Goal: Obtain resource: Download file/media

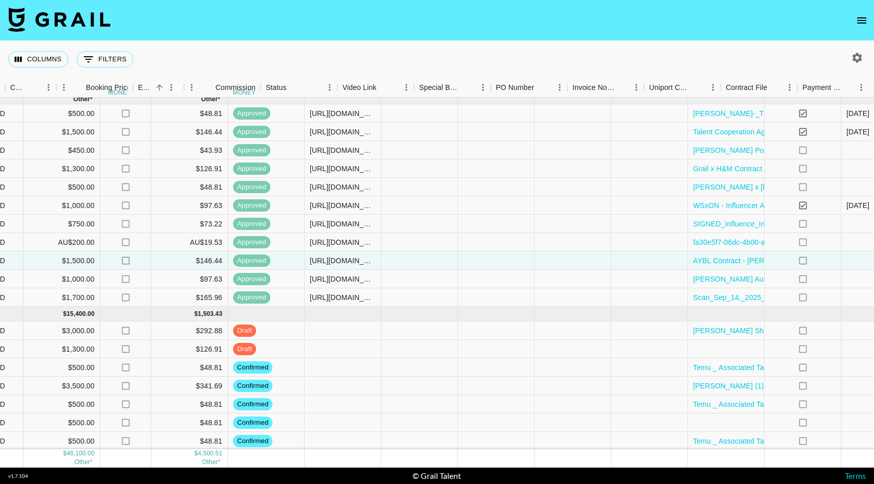
scroll to position [424, 823]
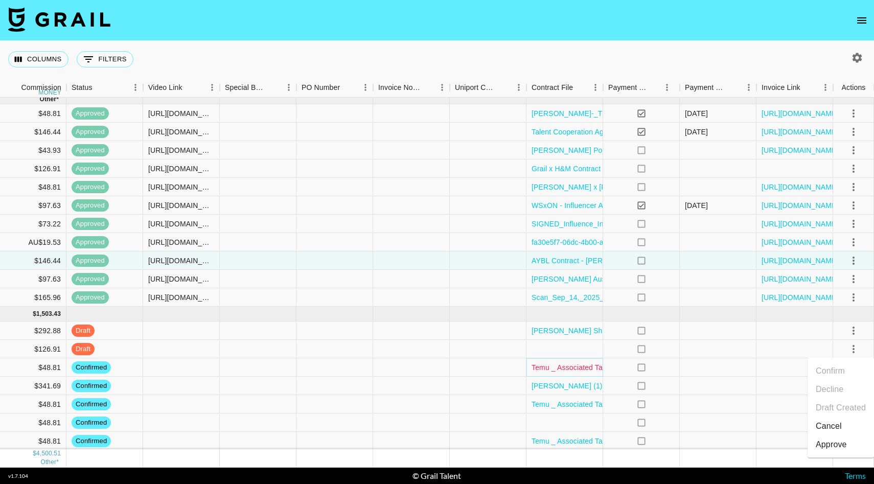
click at [574, 368] on link "Temu _ Associated Talent Ltd master network agreement_signed (3).pdf" at bounding box center [648, 368] width 233 height 10
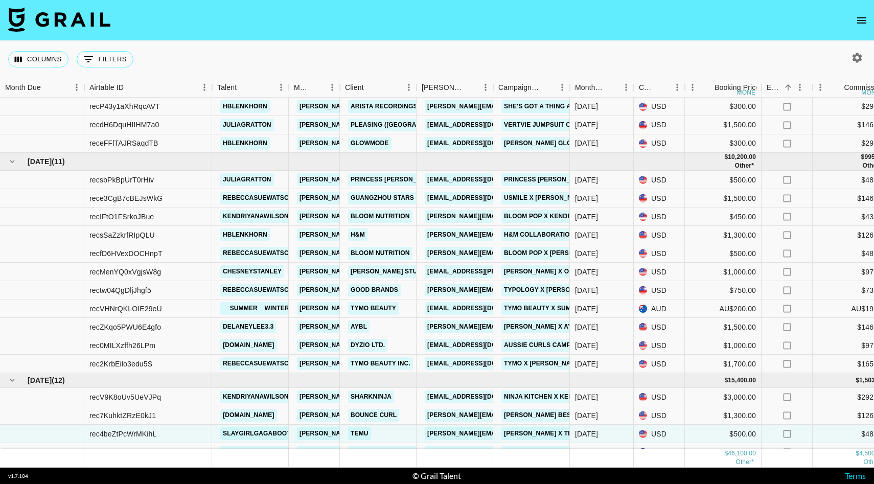
scroll to position [356, 0]
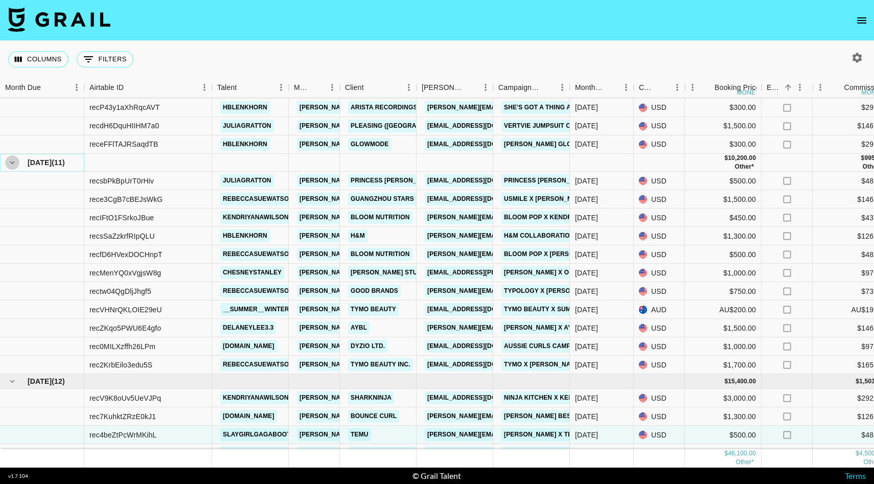
click at [11, 163] on icon "hide children" at bounding box center [12, 163] width 5 height 3
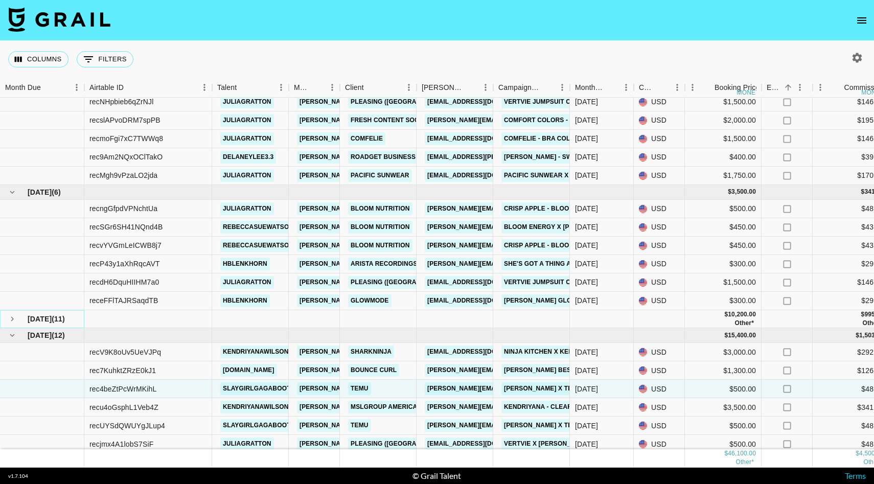
scroll to position [182, 0]
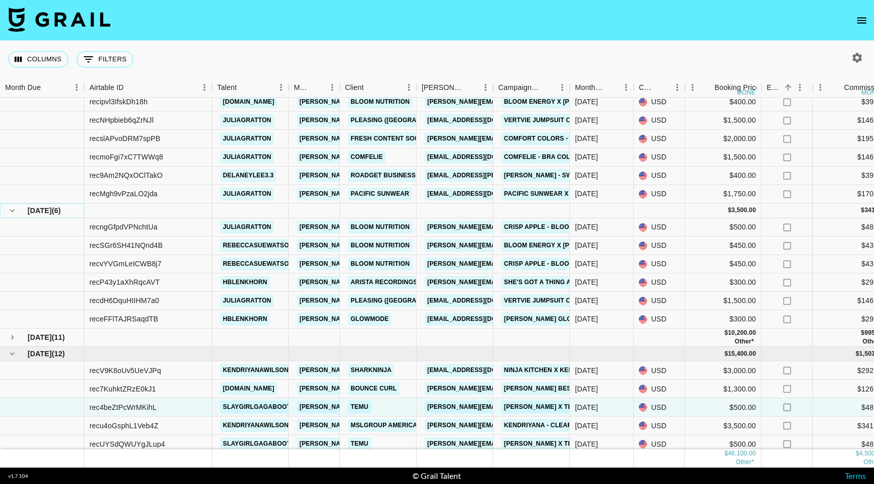
click at [10, 212] on icon "hide children" at bounding box center [12, 210] width 9 height 9
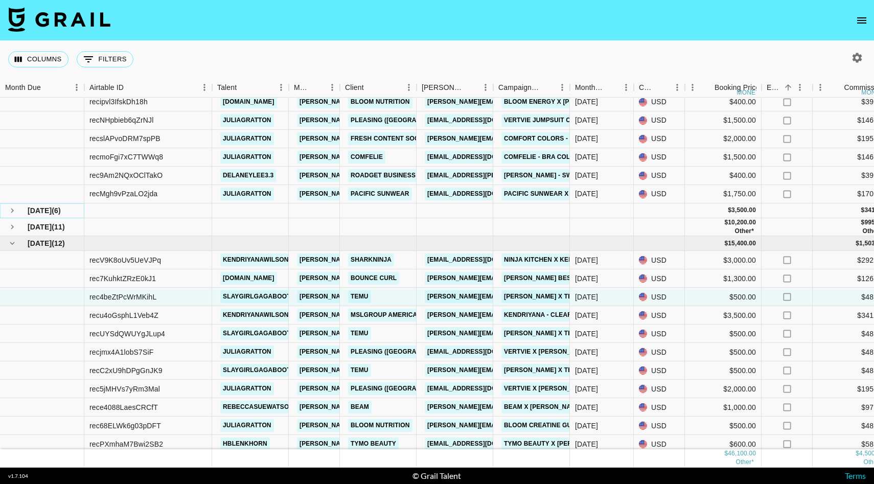
scroll to position [0, 0]
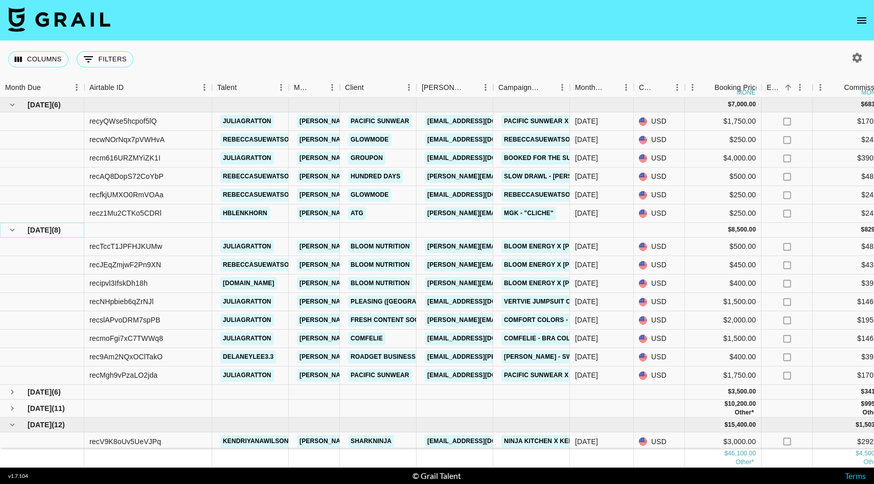
click at [8, 230] on icon "hide children" at bounding box center [12, 230] width 9 height 9
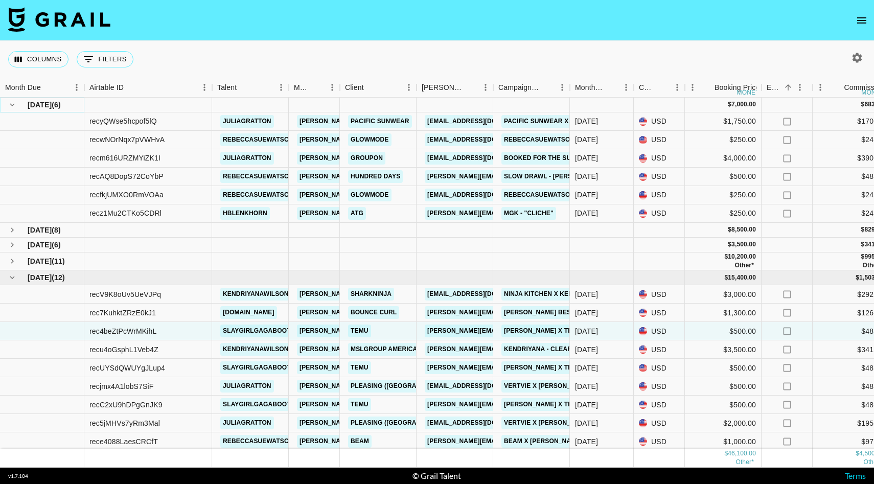
click at [9, 104] on icon "hide children" at bounding box center [12, 104] width 9 height 9
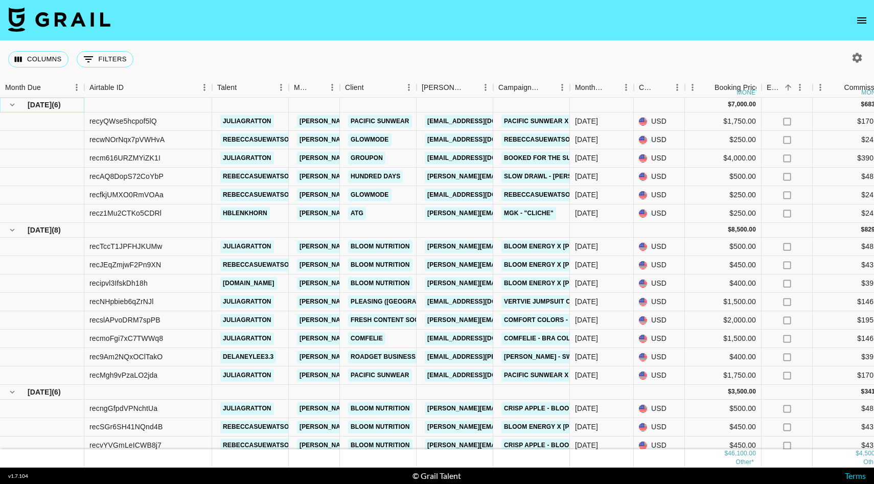
click at [13, 102] on icon "hide children" at bounding box center [12, 104] width 9 height 9
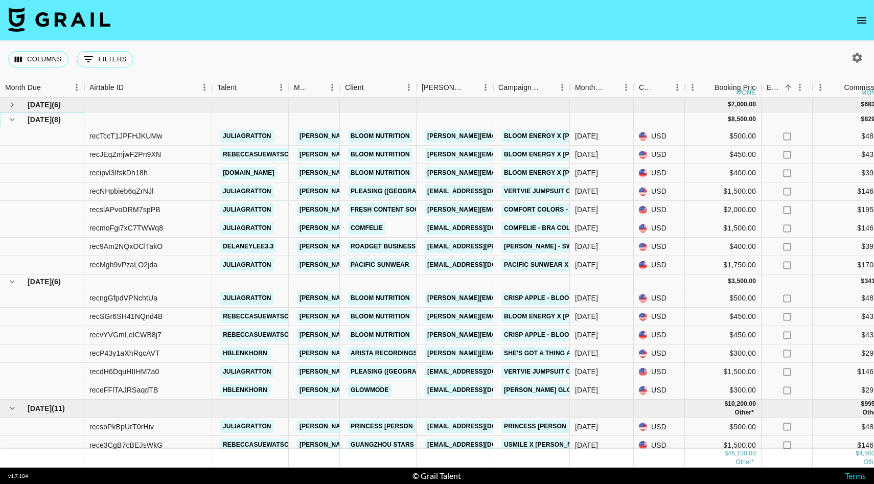
click at [9, 121] on icon "hide children" at bounding box center [12, 119] width 9 height 9
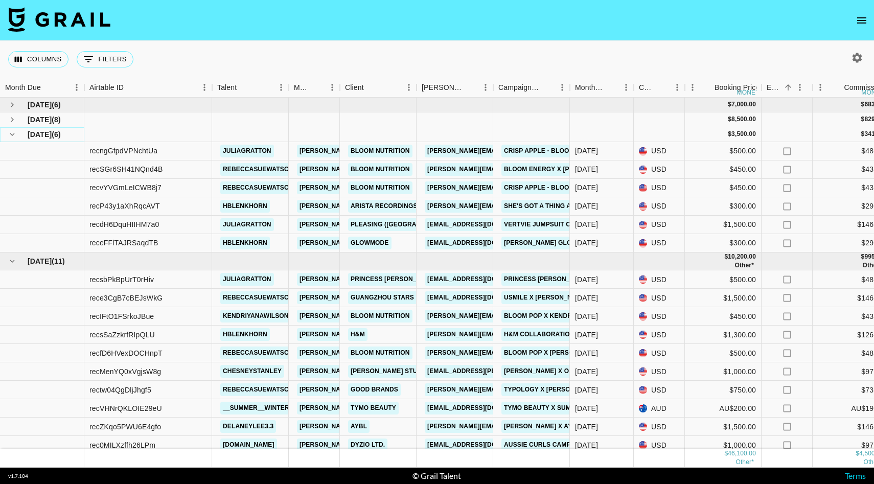
click at [12, 133] on icon "hide children" at bounding box center [12, 134] width 9 height 9
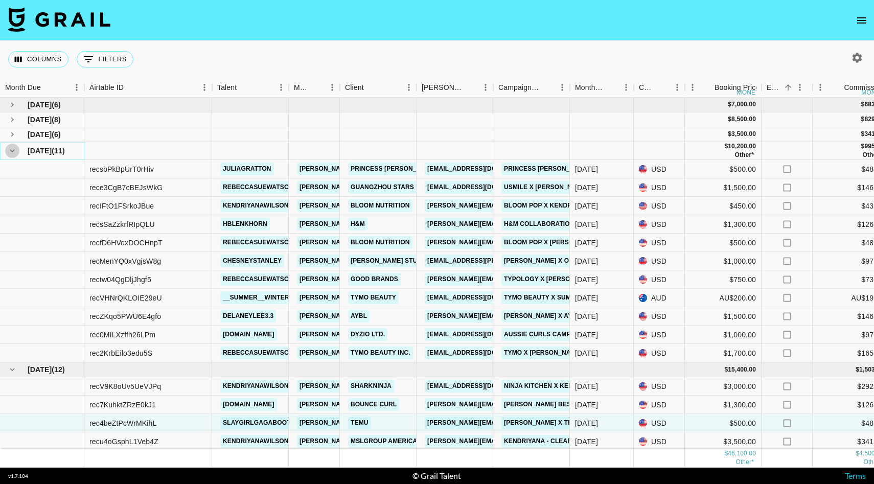
click at [10, 146] on icon "hide children" at bounding box center [12, 150] width 9 height 9
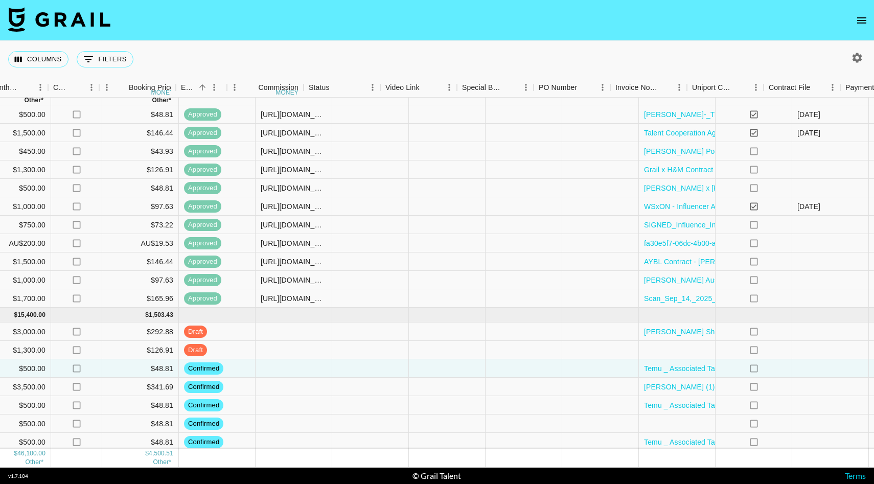
scroll to position [423, 823]
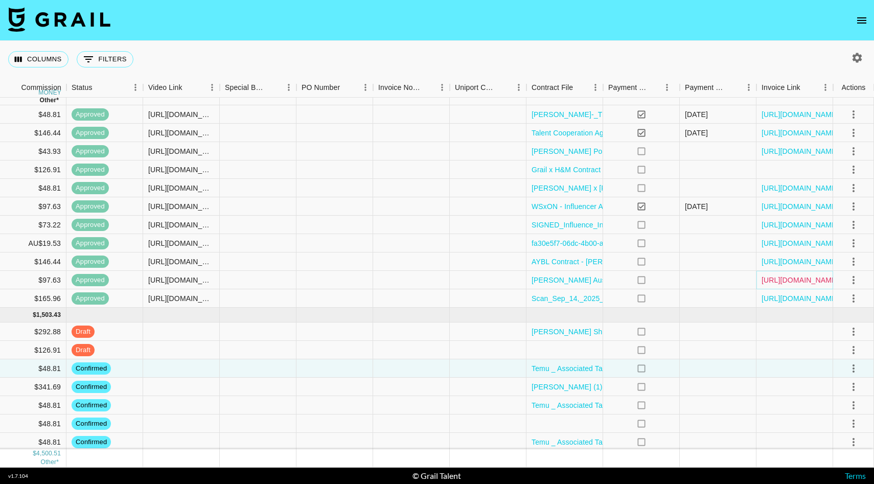
click at [776, 279] on link "[URL][DOMAIN_NAME]" at bounding box center [800, 280] width 77 height 10
